Goal: Obtain resource: Download file/media

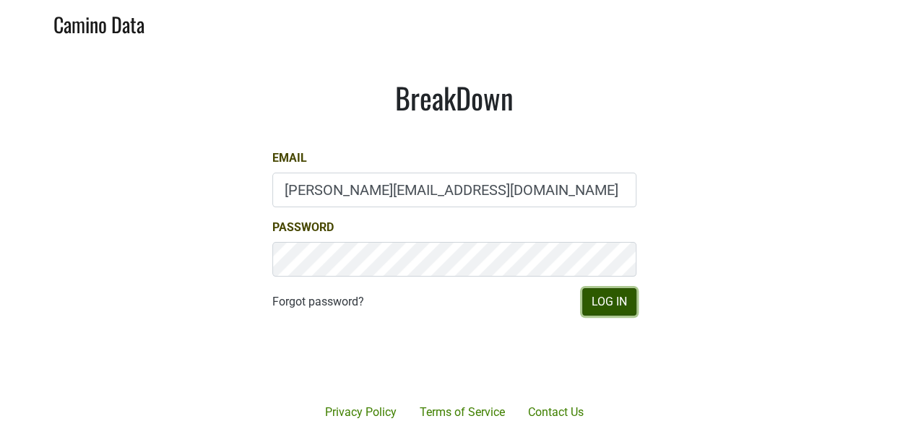
click at [614, 306] on button "Log In" at bounding box center [609, 301] width 54 height 27
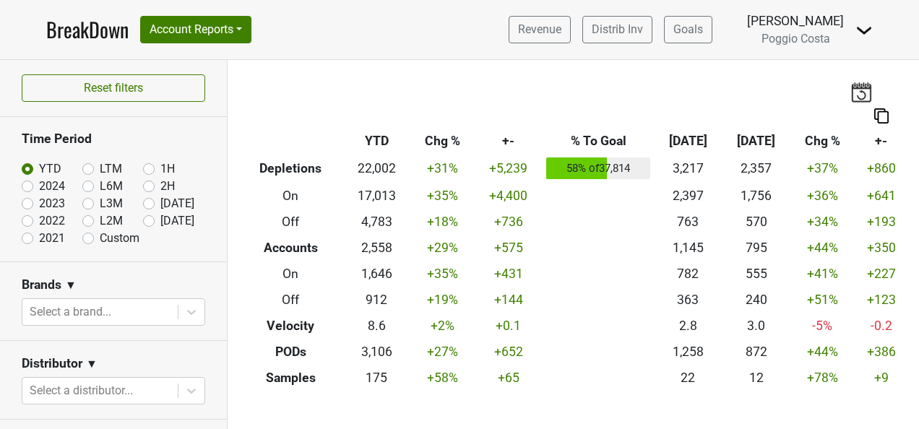
click at [160, 199] on label "[DATE]" at bounding box center [177, 203] width 34 height 17
click at [143, 199] on input "[DATE]" at bounding box center [172, 202] width 58 height 14
radio input "true"
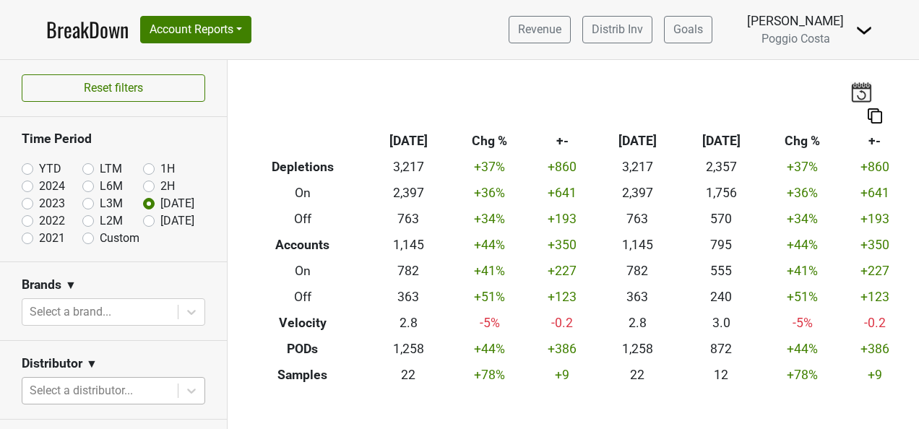
click at [142, 386] on body "BreakDown Account Reports SuperRanker Map Award Progress Chain Compliance CRM N…" at bounding box center [459, 214] width 919 height 429
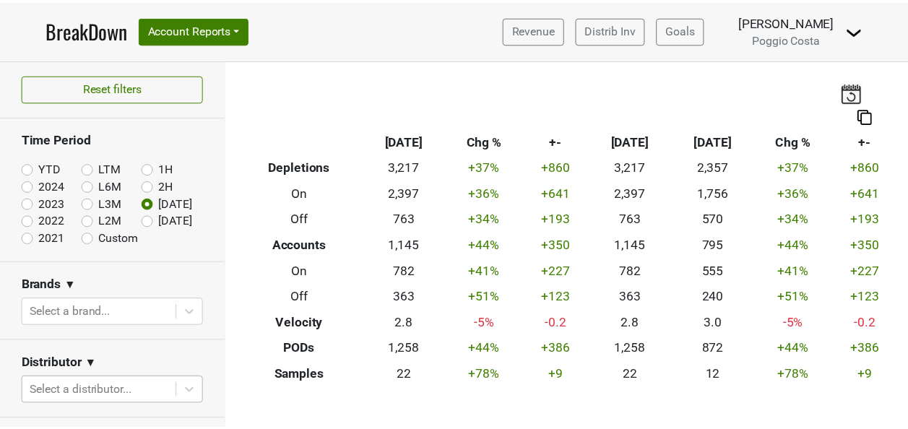
scroll to position [196, 0]
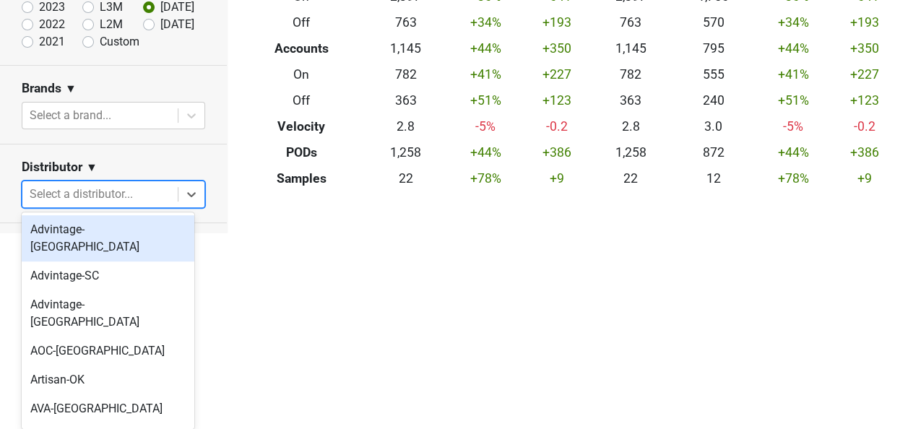
click at [140, 237] on div "Advintage-[GEOGRAPHIC_DATA]" at bounding box center [108, 238] width 173 height 46
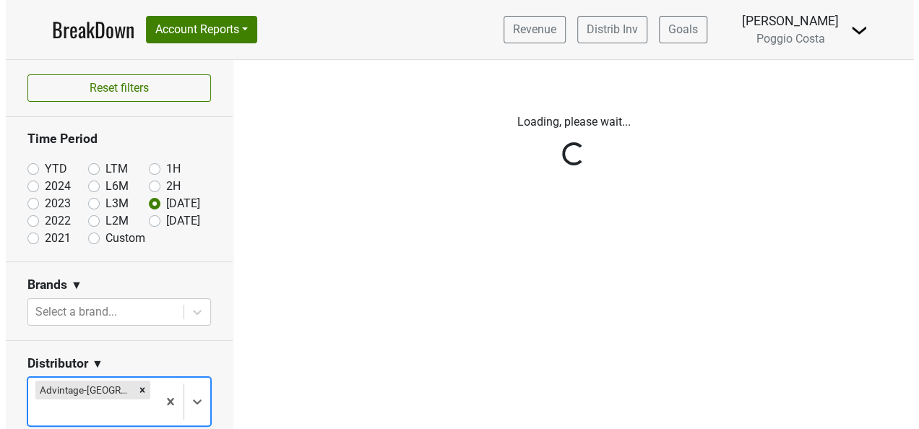
scroll to position [0, 0]
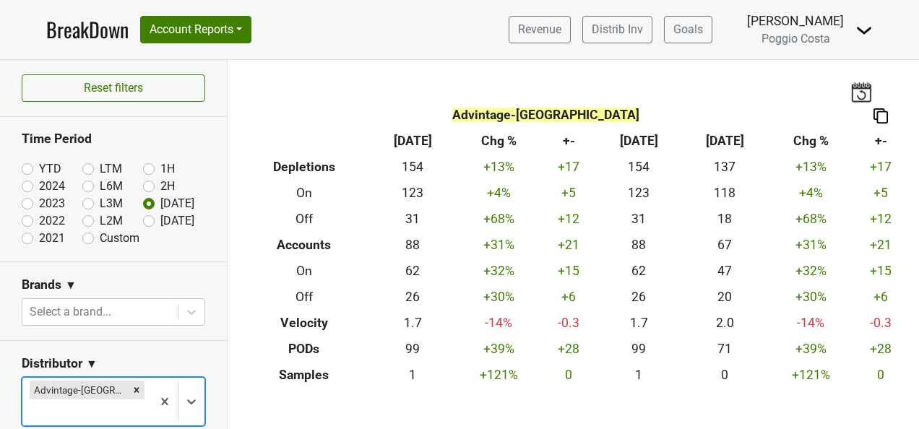
click at [124, 397] on body "BreakDown Account Reports SuperRanker Map Award Progress Chain Compliance CRM N…" at bounding box center [459, 214] width 919 height 429
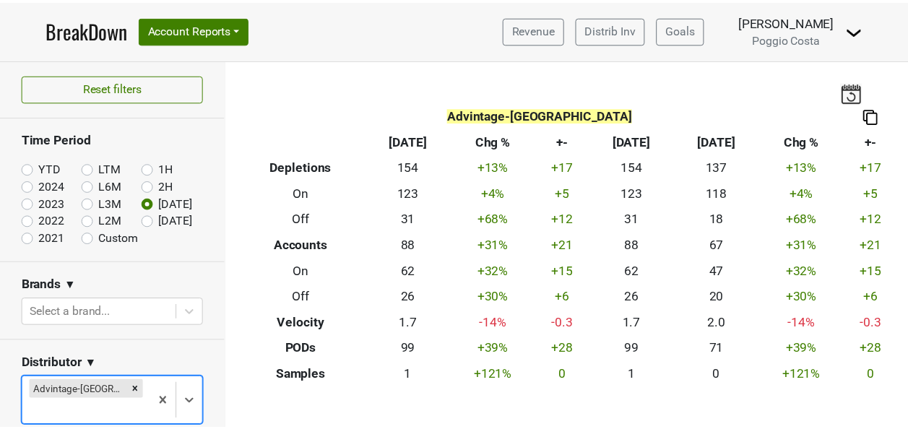
scroll to position [196, 0]
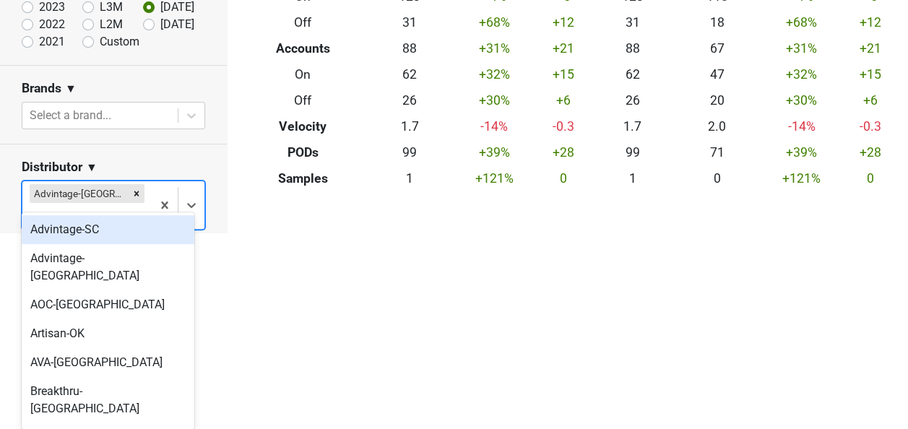
click at [131, 240] on div "Advintage-SC" at bounding box center [108, 229] width 173 height 29
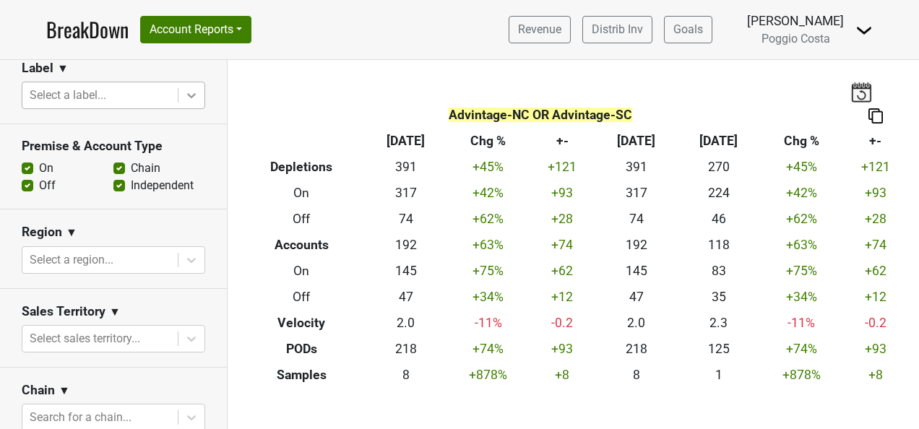
scroll to position [506, 0]
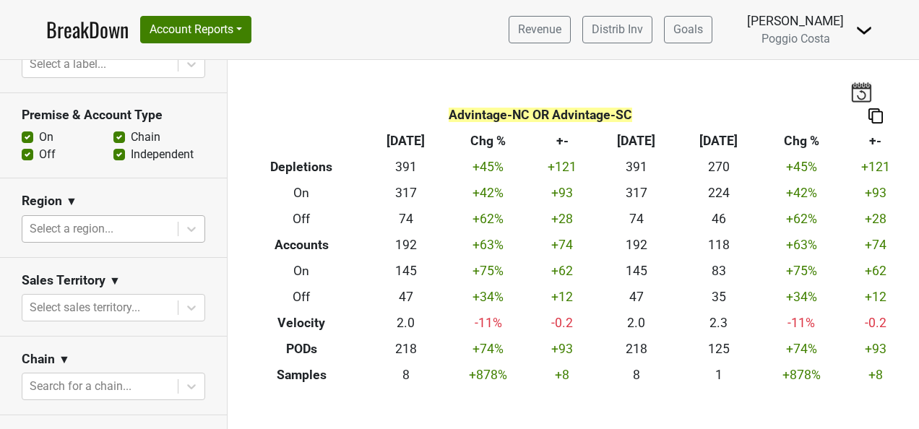
click at [136, 229] on div at bounding box center [100, 229] width 141 height 20
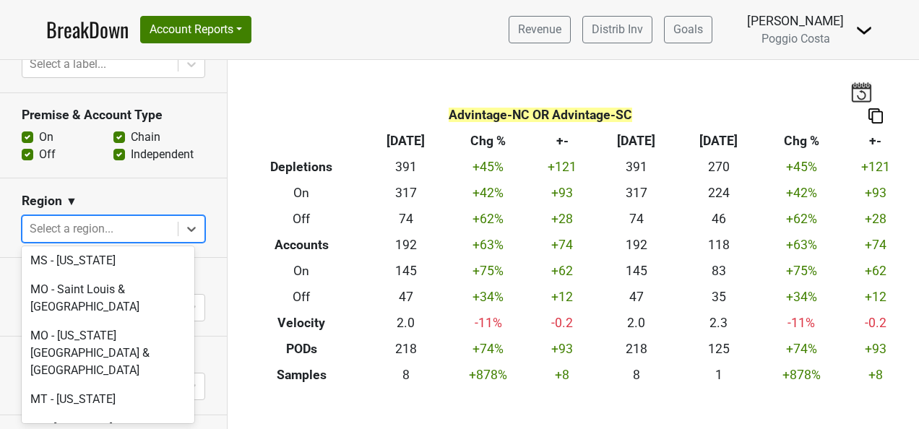
scroll to position [2961, 0]
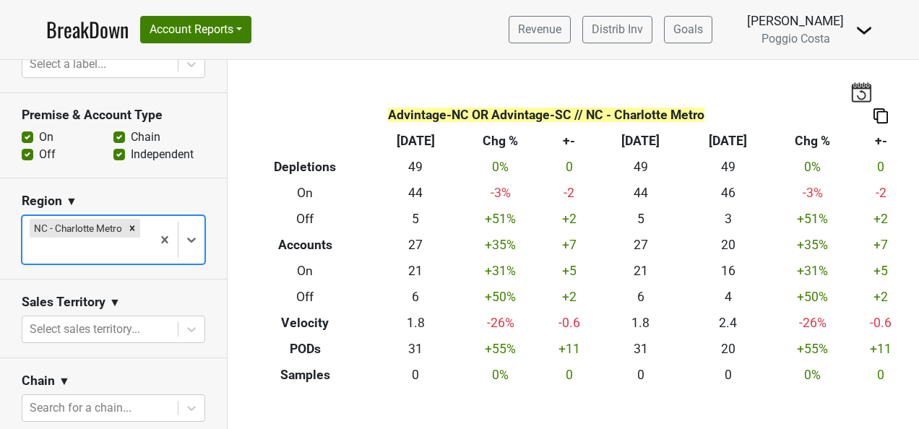
click at [121, 241] on div at bounding box center [87, 251] width 115 height 20
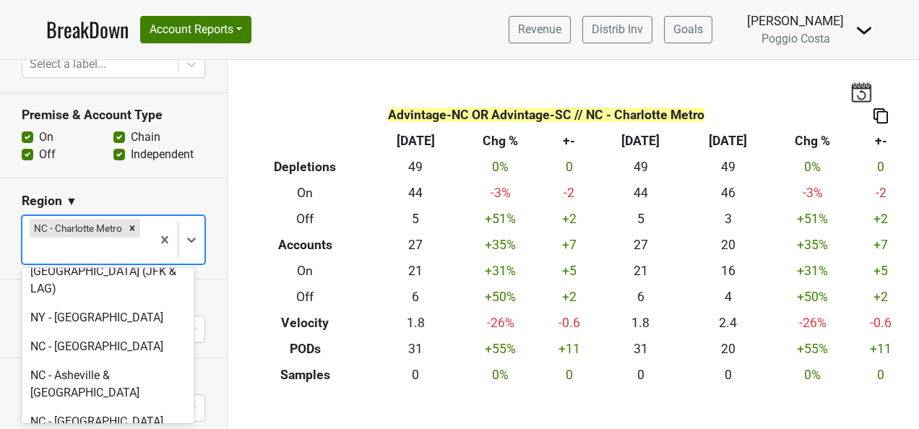
scroll to position [3539, 0]
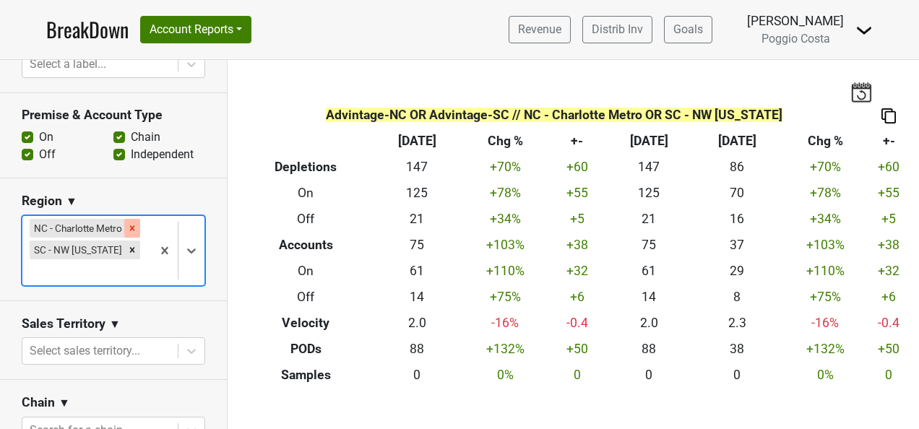
click at [130, 225] on icon "Remove NC - Charlotte Metro" at bounding box center [132, 227] width 5 height 5
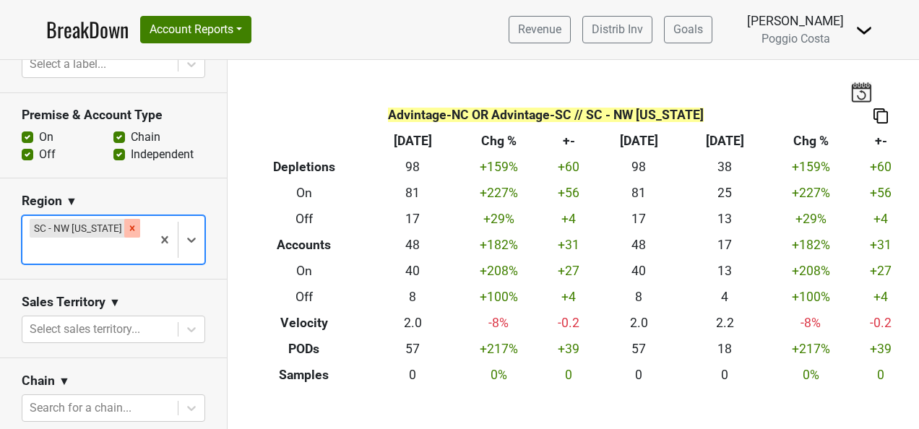
click at [130, 228] on icon "Remove SC - NW South Carolina" at bounding box center [132, 227] width 5 height 5
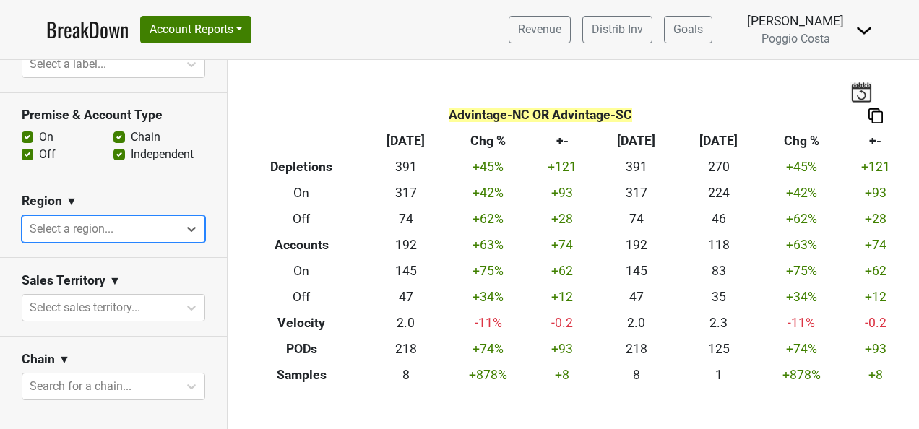
click at [127, 228] on div at bounding box center [100, 229] width 141 height 20
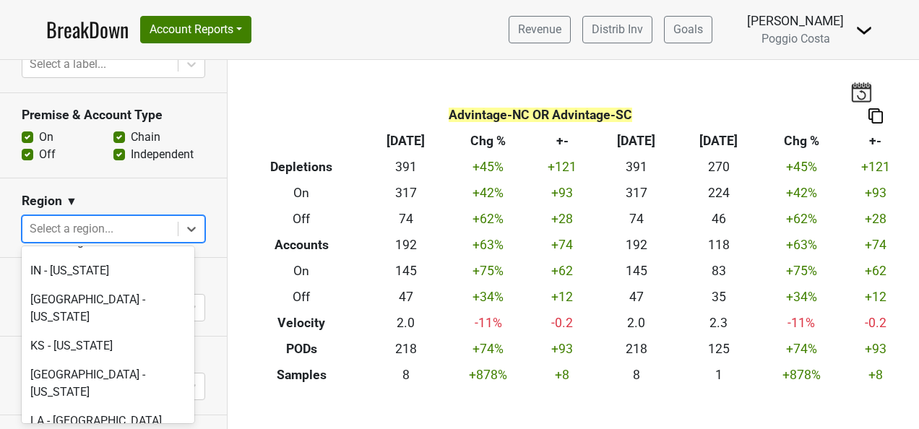
scroll to position [1950, 0]
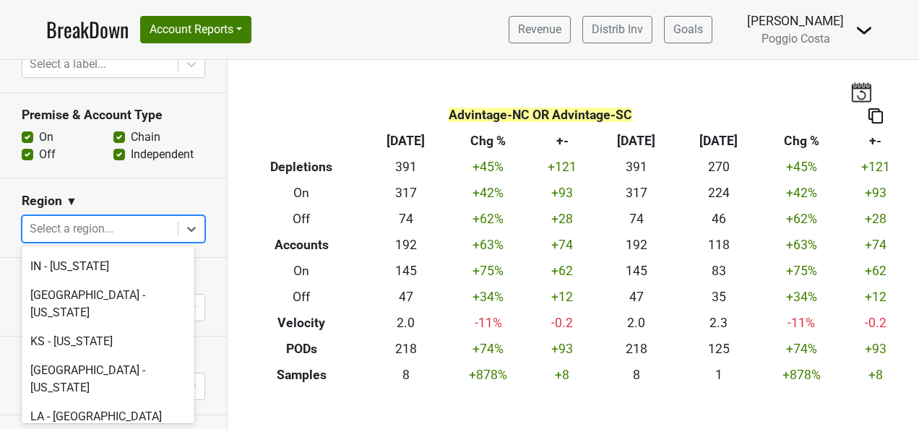
click at [150, 194] on div "Region ▼" at bounding box center [113, 204] width 183 height 22
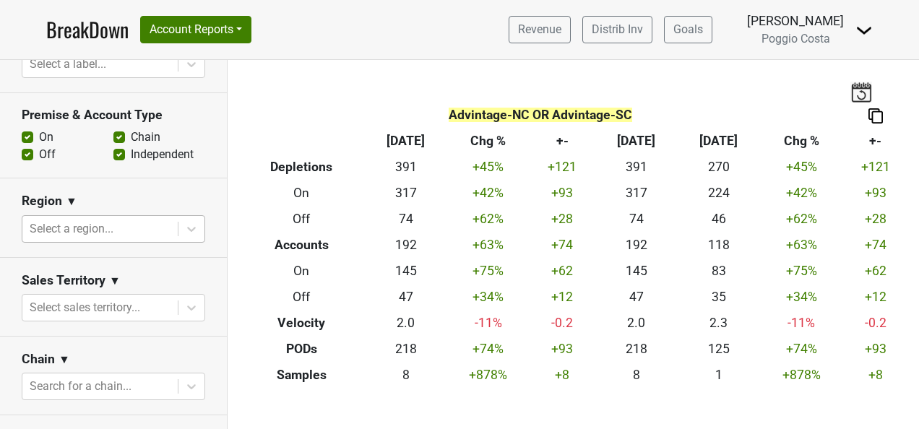
scroll to position [144, 0]
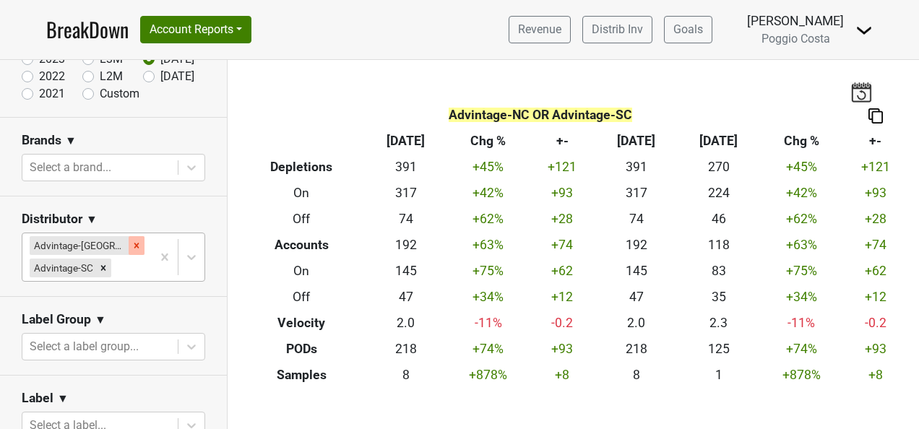
click at [129, 251] on div "Remove Advintage-NC" at bounding box center [137, 245] width 16 height 19
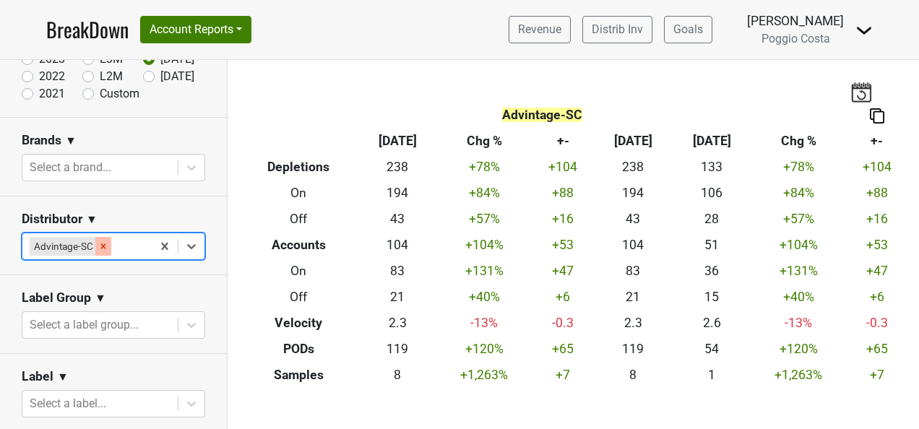
click at [104, 246] on icon "Remove Advintage-SC" at bounding box center [103, 245] width 5 height 5
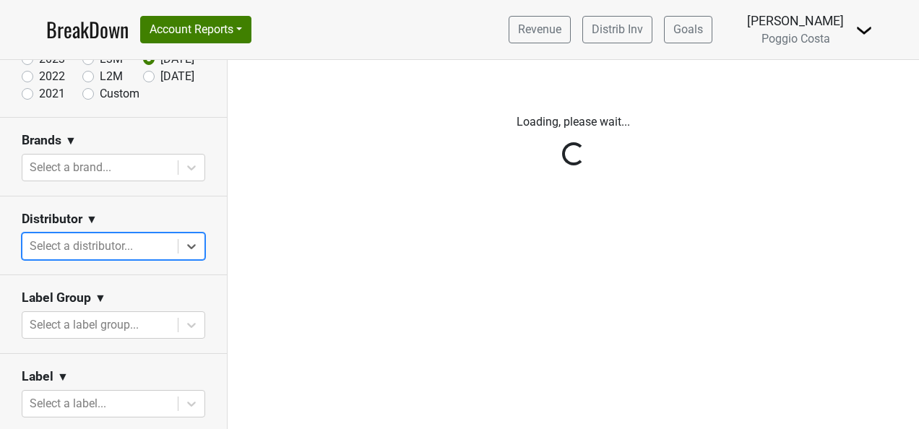
click at [126, 243] on div "Reset filters Time Period YTD LTM 1H 2024 L6M 2H 2023 L3M Aug '25 2022 L2M Sep …" at bounding box center [114, 244] width 228 height 369
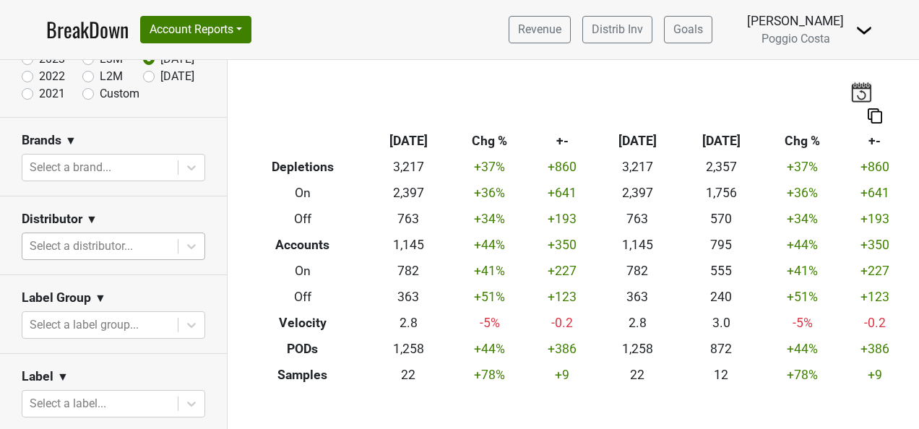
click at [131, 243] on div at bounding box center [100, 246] width 141 height 20
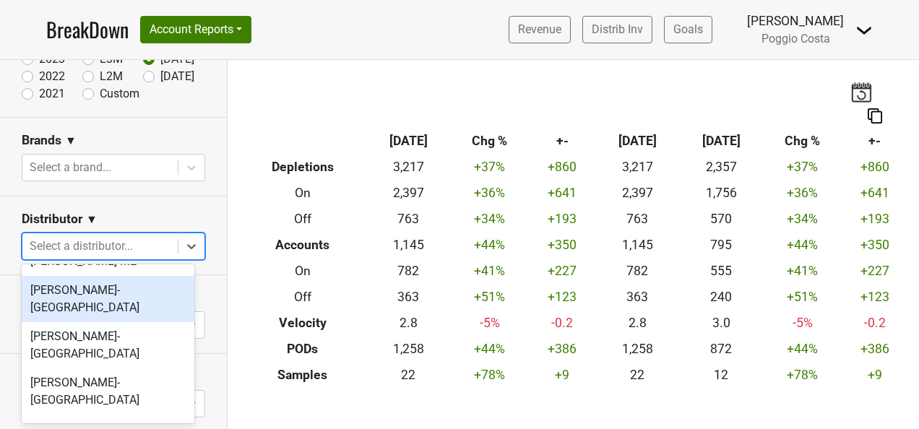
scroll to position [506, 0]
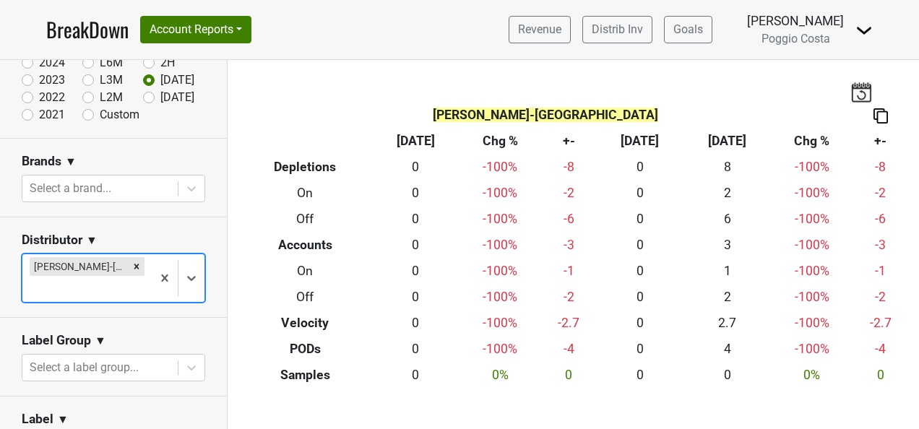
scroll to position [68, 0]
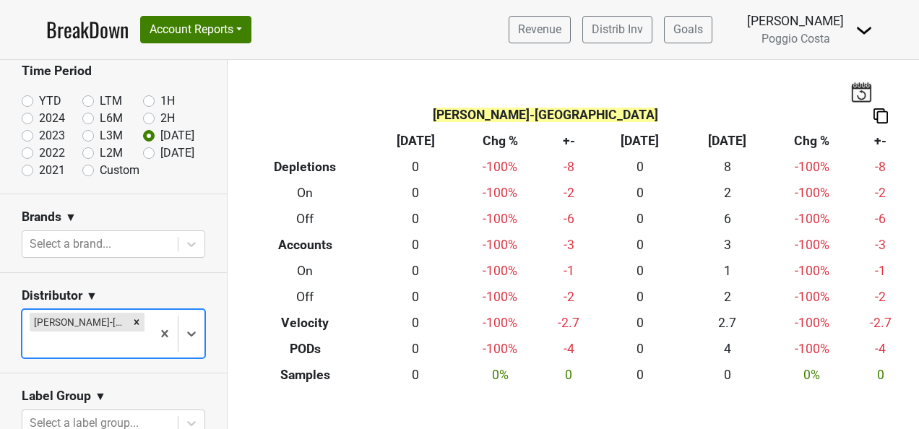
click at [100, 120] on label "L6M" at bounding box center [111, 118] width 23 height 17
click at [84, 120] on input "L6M" at bounding box center [111, 117] width 58 height 14
radio input "true"
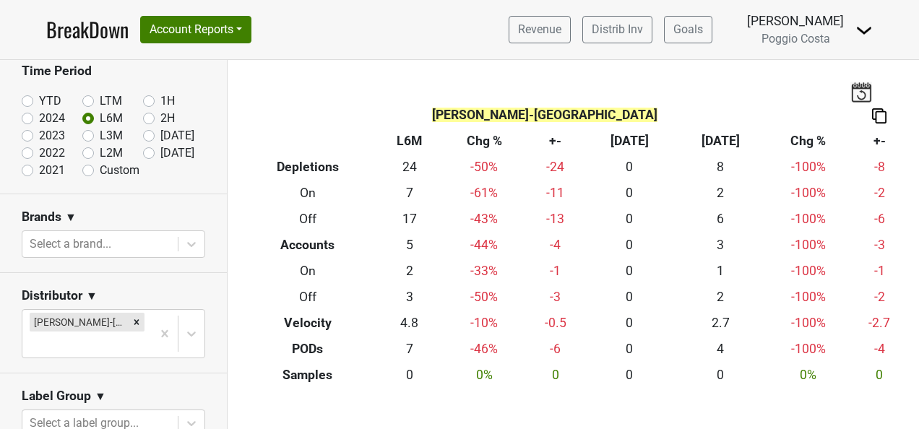
click at [160, 134] on label "[DATE]" at bounding box center [177, 135] width 34 height 17
click at [143, 134] on input "[DATE]" at bounding box center [172, 134] width 58 height 14
radio input "true"
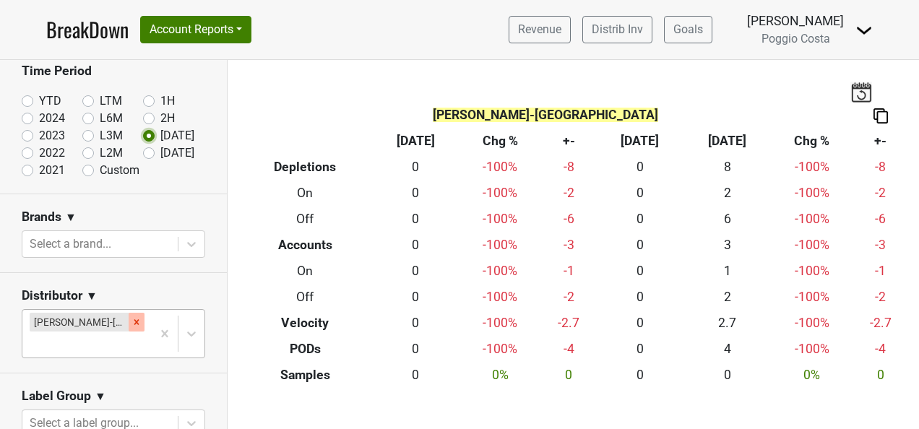
click at [131, 323] on icon "Remove MS Walker-NJ" at bounding box center [136, 322] width 10 height 10
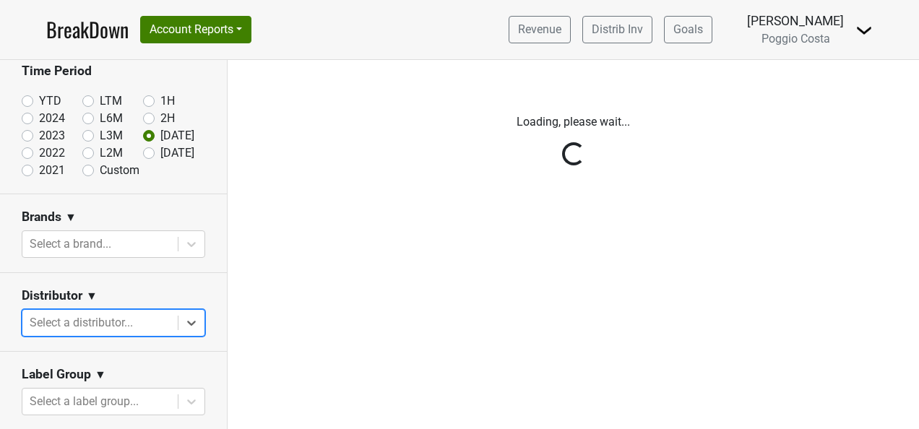
click at [106, 319] on div "Reset filters Time Period YTD LTM 1H 2024 L6M 2H 2023 L3M Aug '25 2022 L2M Sep …" at bounding box center [114, 244] width 228 height 369
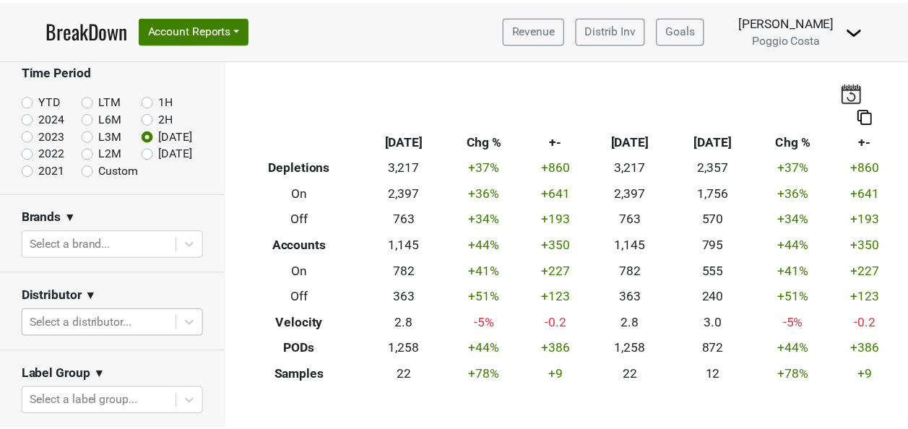
scroll to position [129, 0]
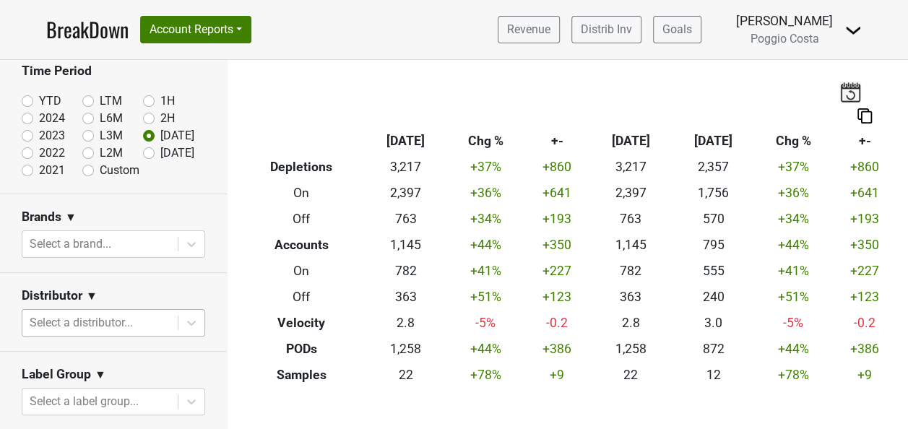
click at [139, 322] on body "BreakDown Account Reports SuperRanker Map Award Progress Chain Compliance CRM N…" at bounding box center [454, 214] width 908 height 429
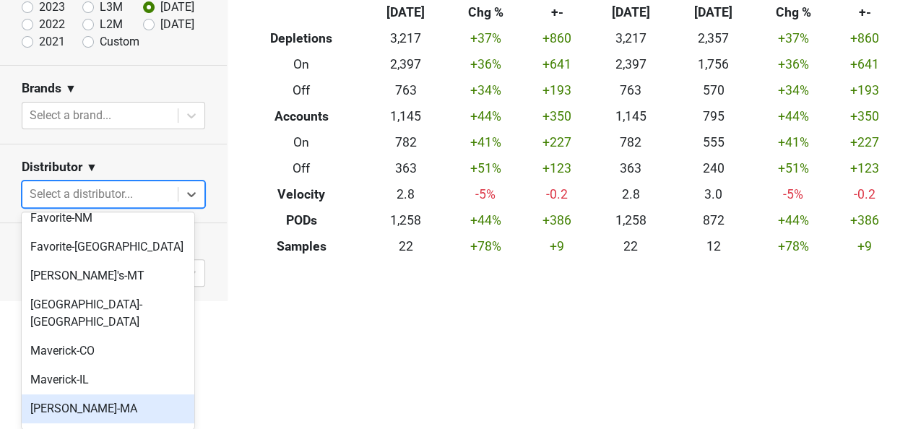
scroll to position [506, 0]
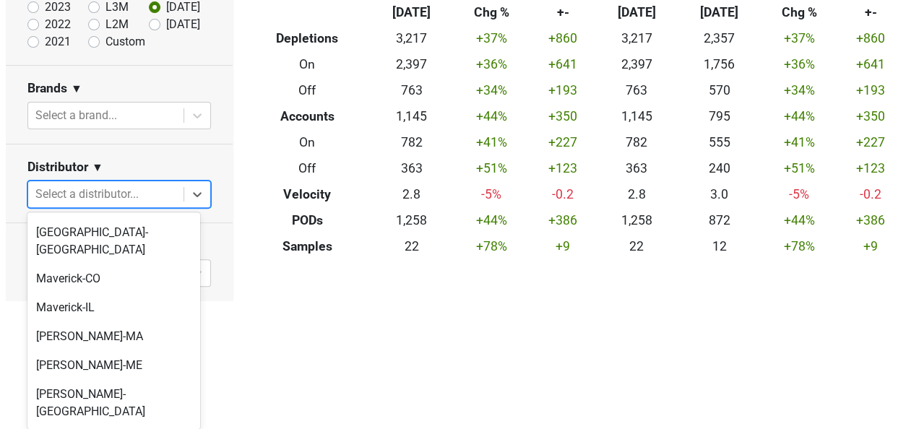
scroll to position [0, 0]
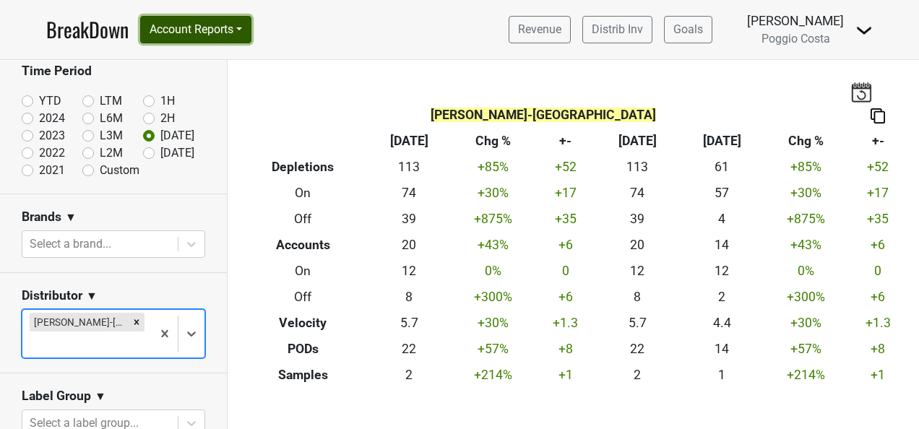
click at [194, 33] on button "Account Reports" at bounding box center [195, 29] width 111 height 27
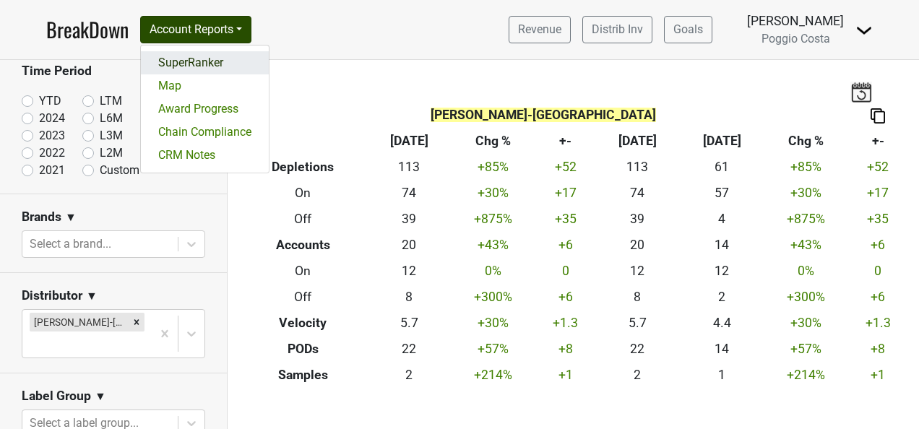
click at [191, 63] on link "SuperRanker" at bounding box center [205, 62] width 128 height 23
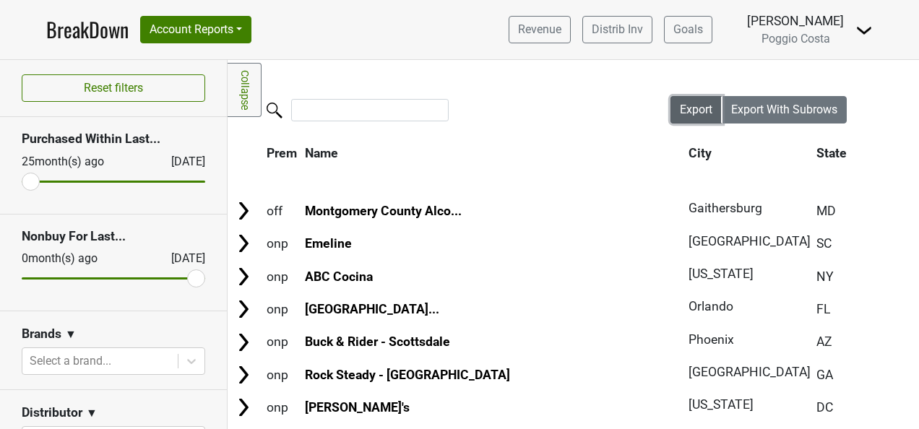
click at [696, 108] on span "Export" at bounding box center [696, 110] width 33 height 14
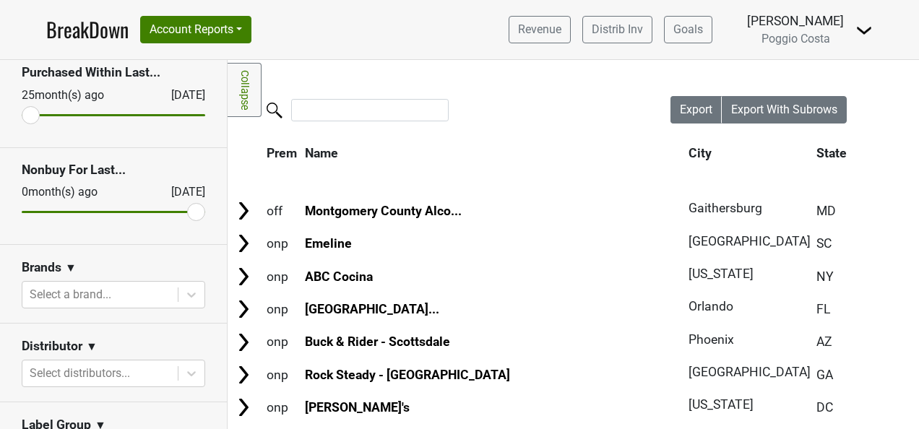
scroll to position [144, 0]
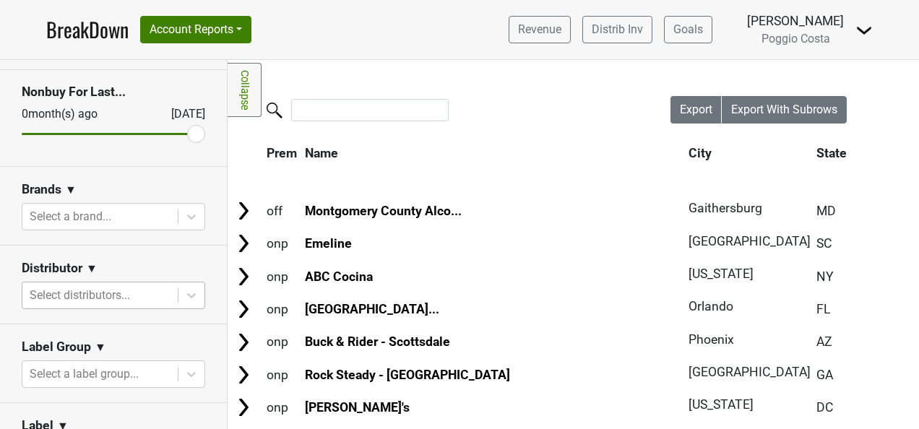
click at [109, 291] on div at bounding box center [100, 295] width 141 height 20
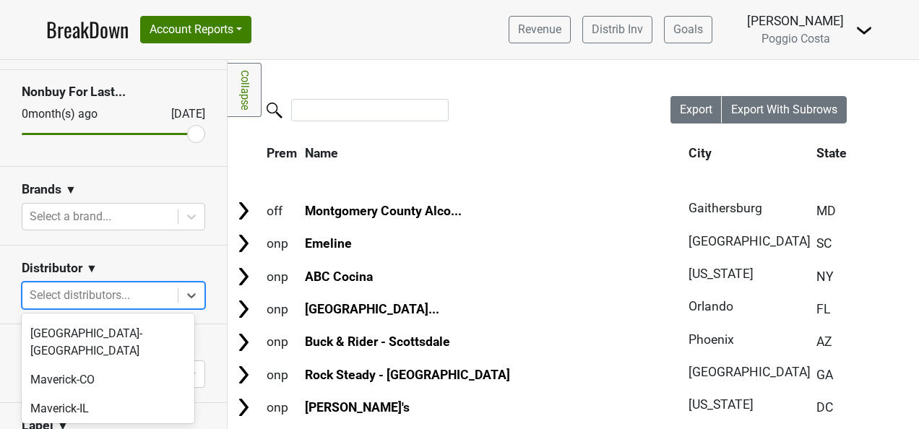
scroll to position [578, 0]
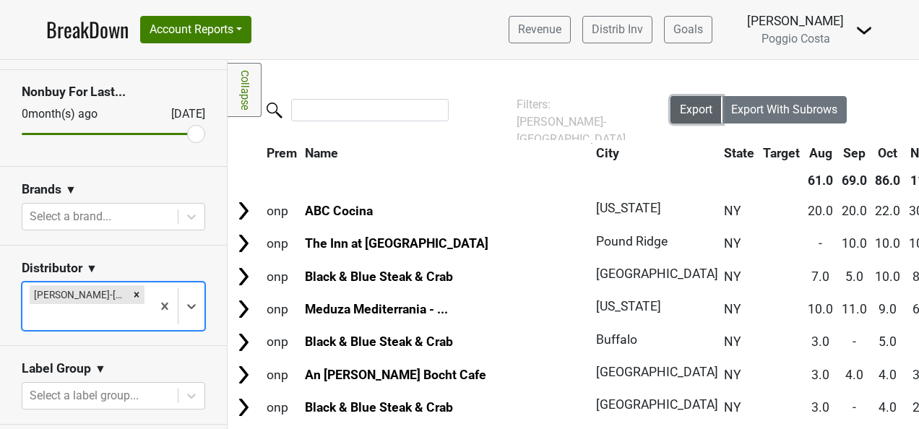
click at [680, 104] on span "Export" at bounding box center [696, 110] width 33 height 14
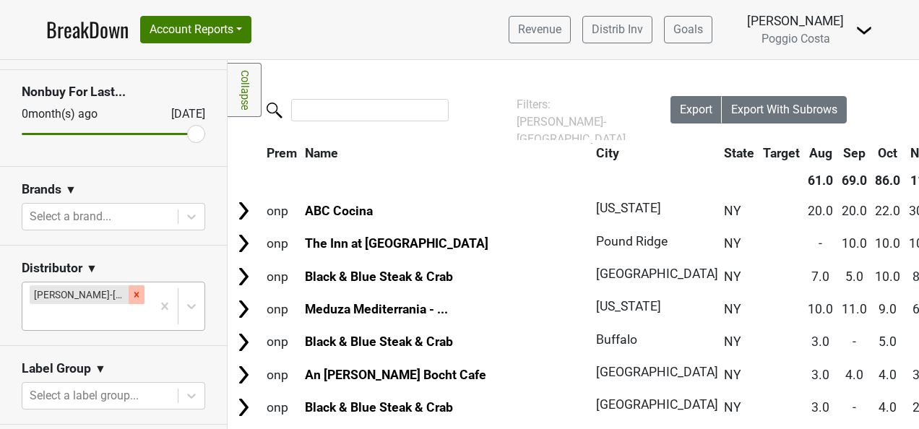
click at [131, 293] on icon "Remove MS Walker-NY" at bounding box center [136, 295] width 10 height 10
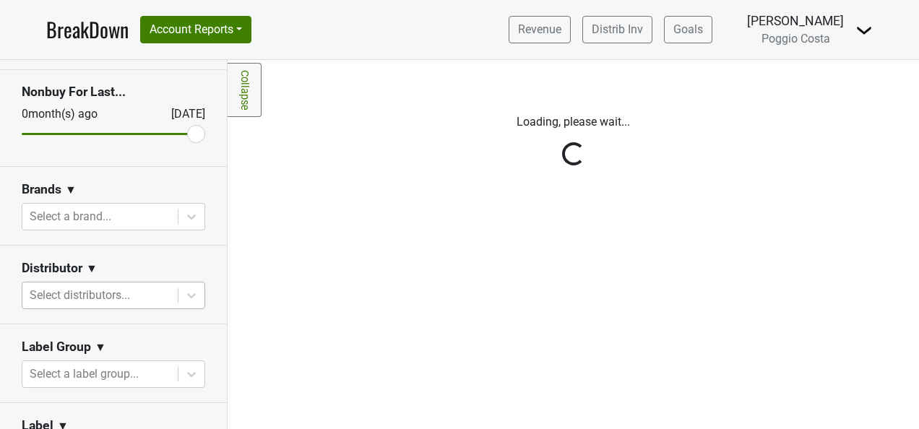
click at [108, 293] on div "Reset filters Purchased Within Last... 25 month(s) ago Sep '25 Nonbuy For Last.…" at bounding box center [114, 244] width 228 height 369
click at [108, 293] on div at bounding box center [100, 295] width 141 height 20
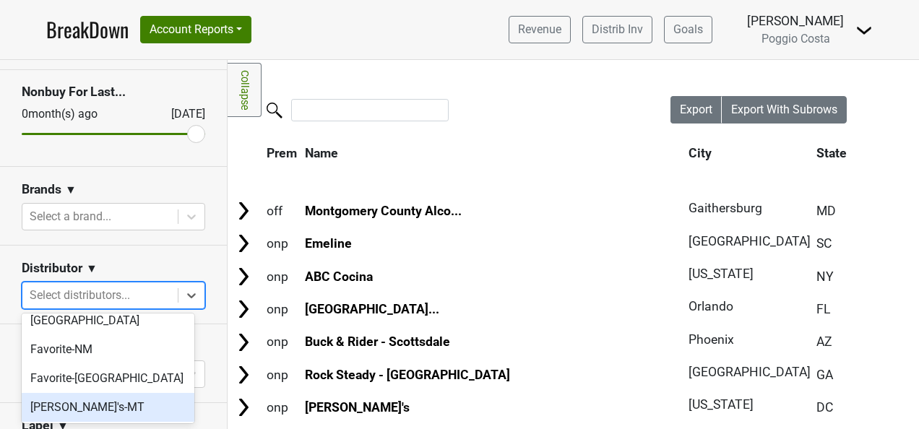
scroll to position [433, 0]
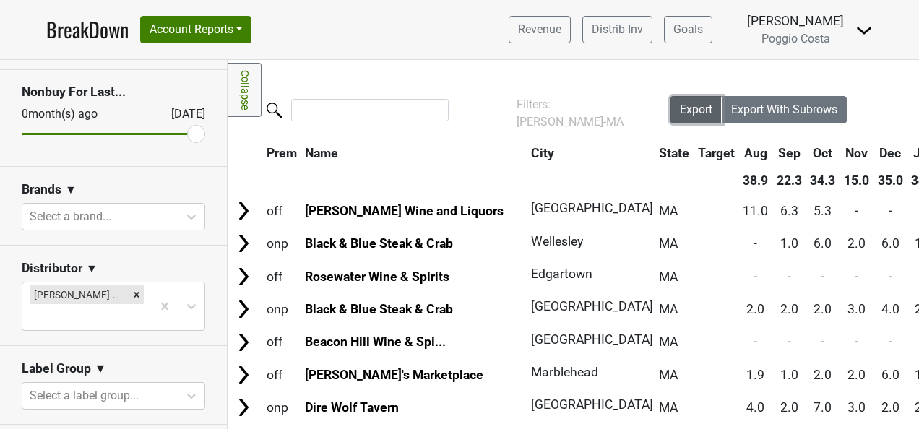
click at [690, 107] on span "Export" at bounding box center [696, 110] width 33 height 14
